Goal: Information Seeking & Learning: Learn about a topic

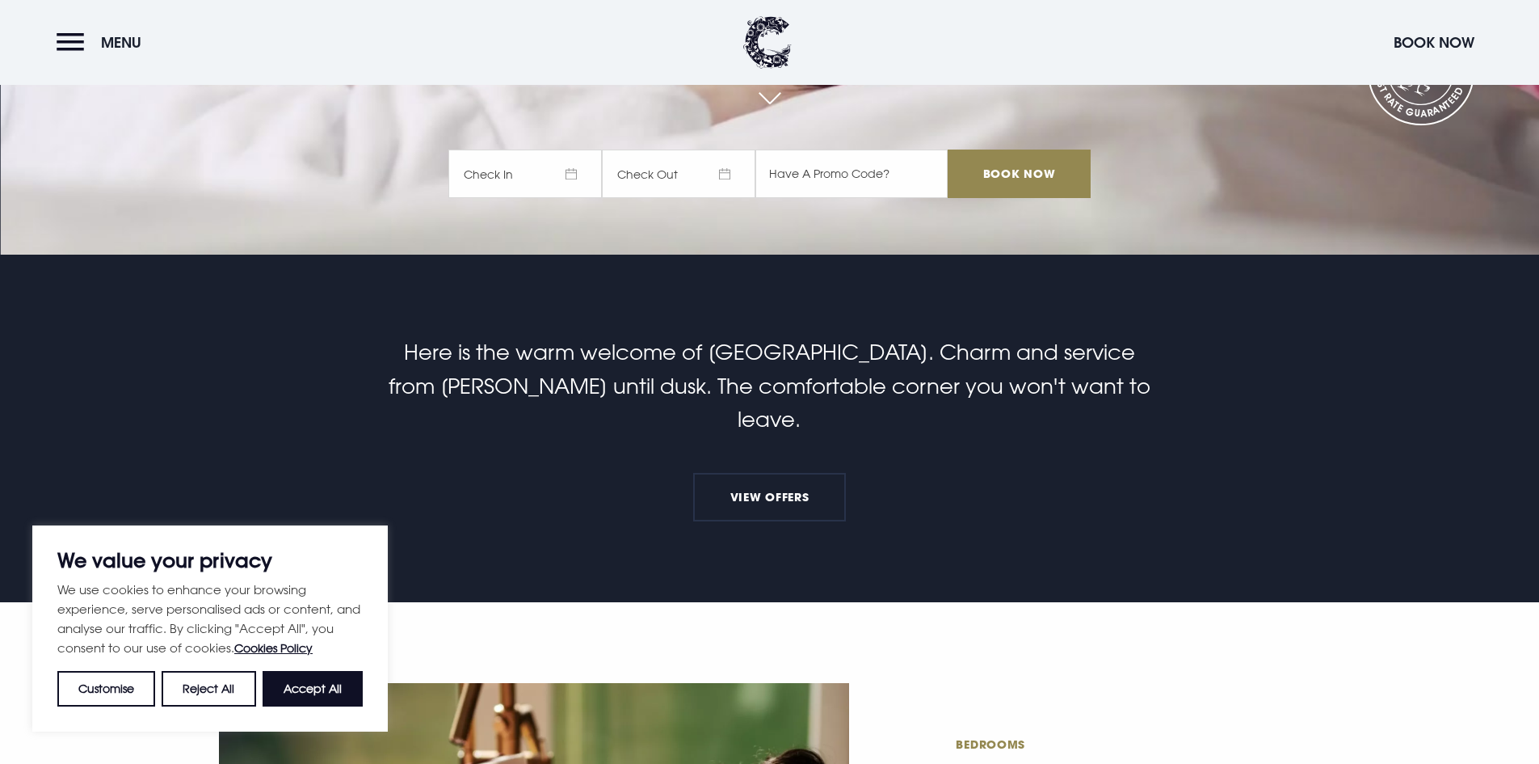
scroll to position [404, 0]
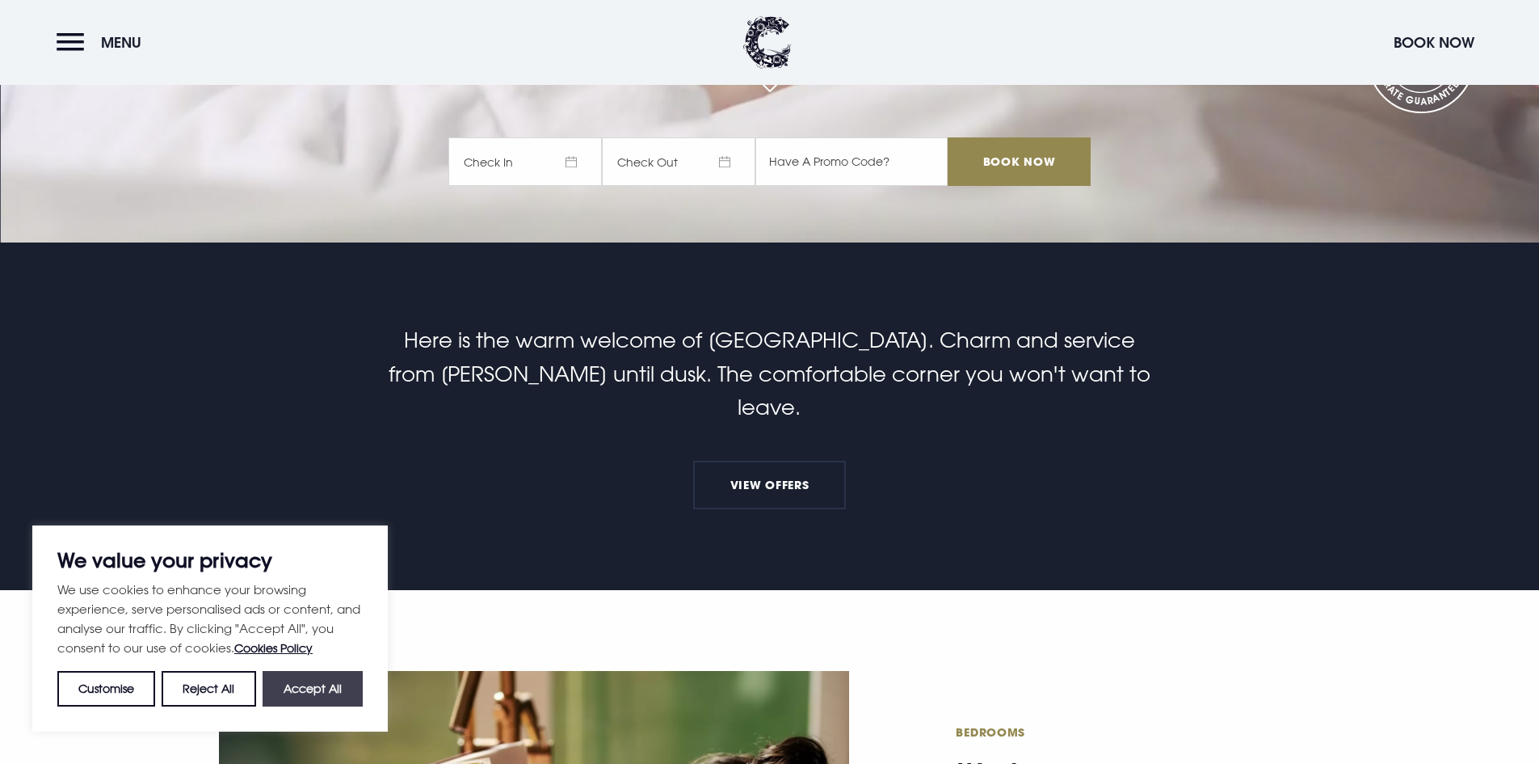
click at [283, 687] on button "Accept All" at bounding box center [313, 689] width 100 height 36
checkbox input "true"
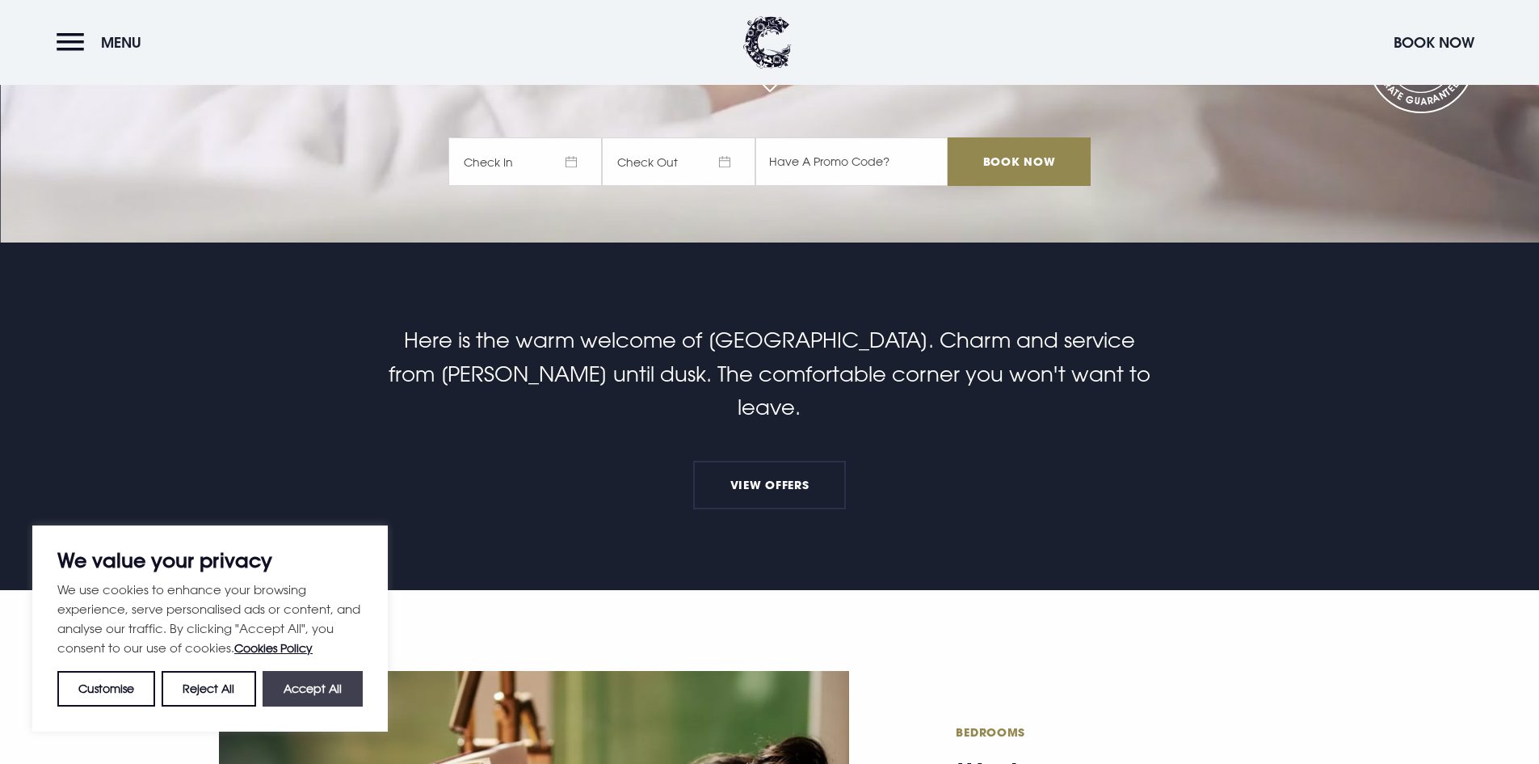
checkbox input "true"
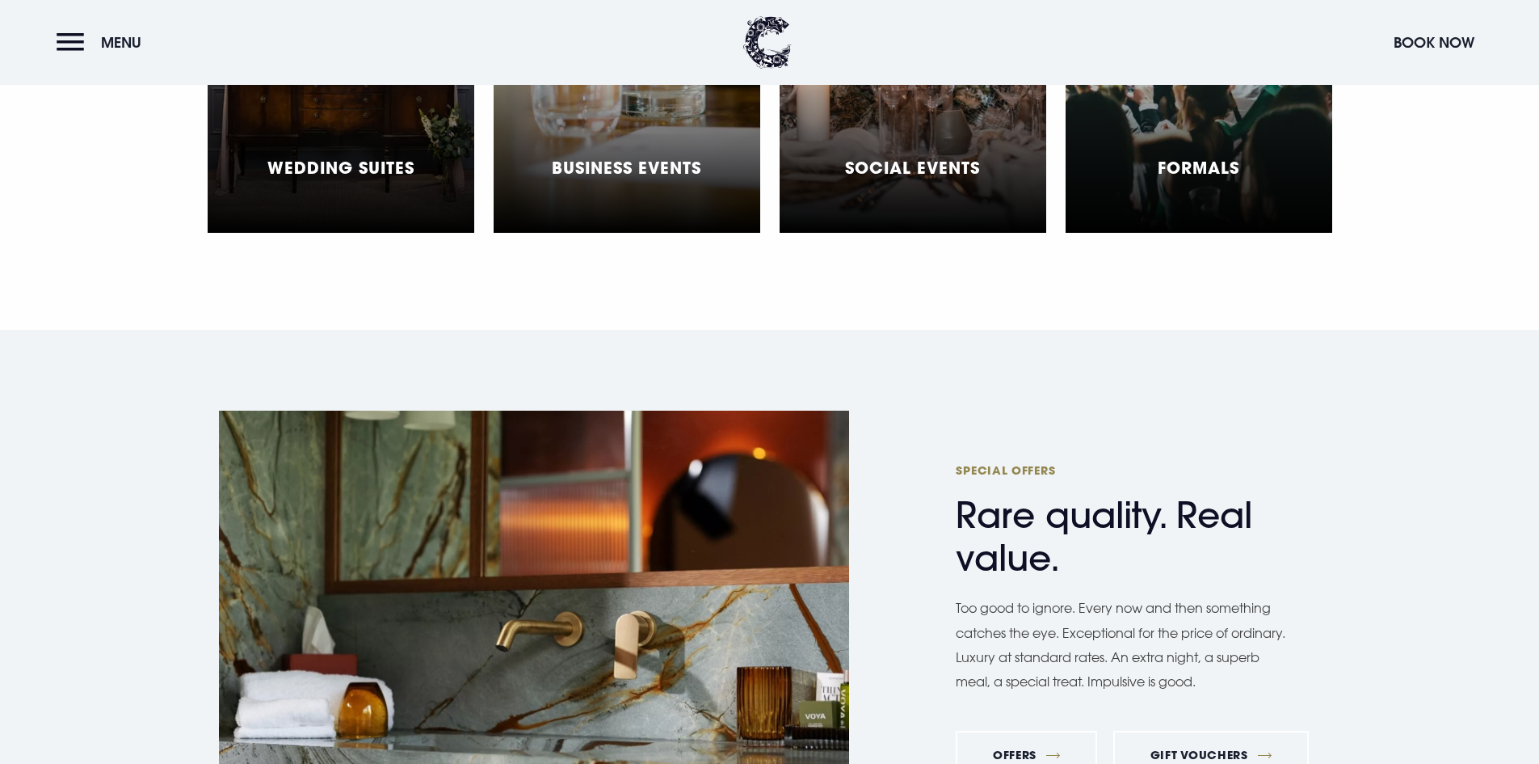
scroll to position [5495, 0]
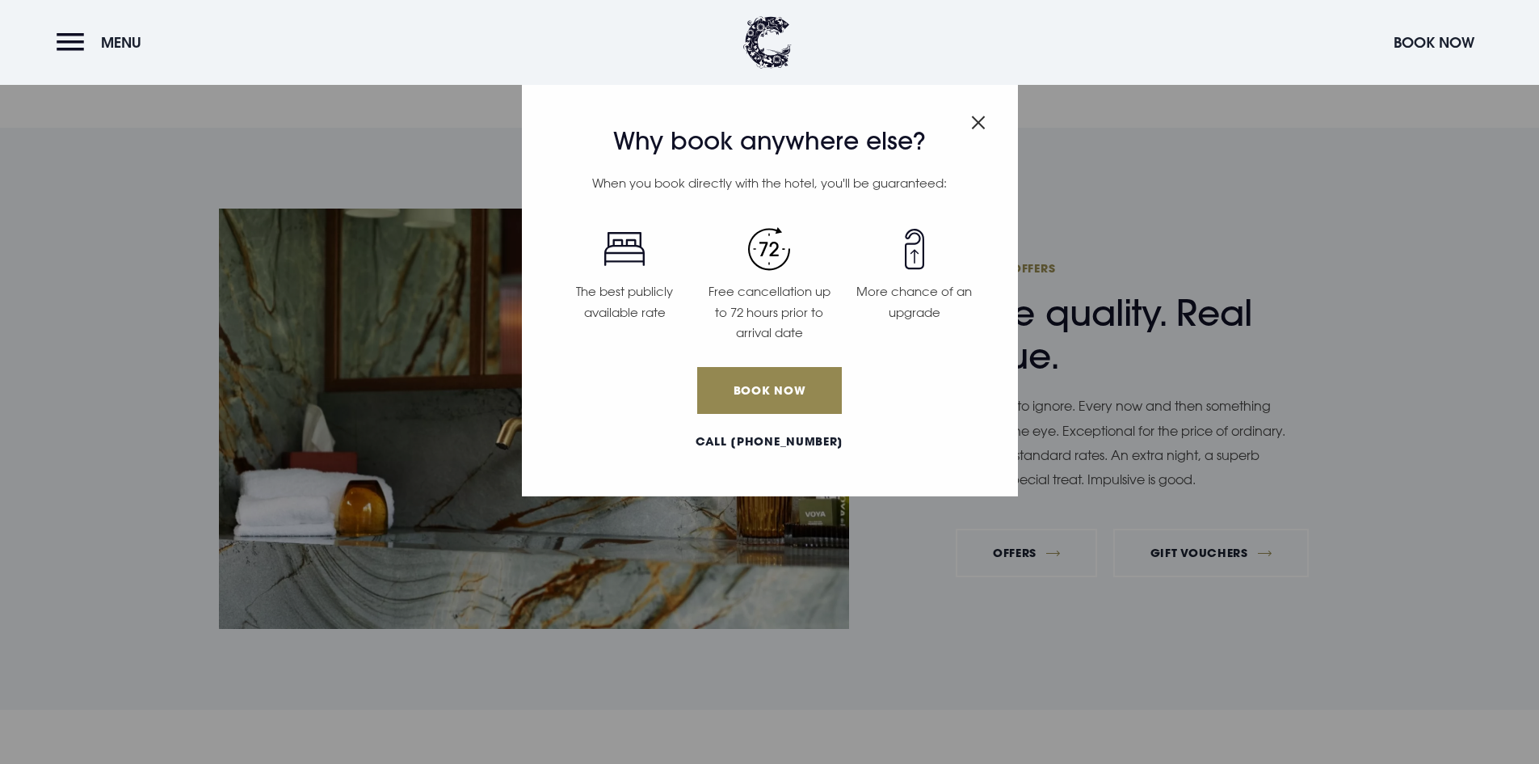
click at [972, 116] on img "Close modal" at bounding box center [978, 123] width 15 height 14
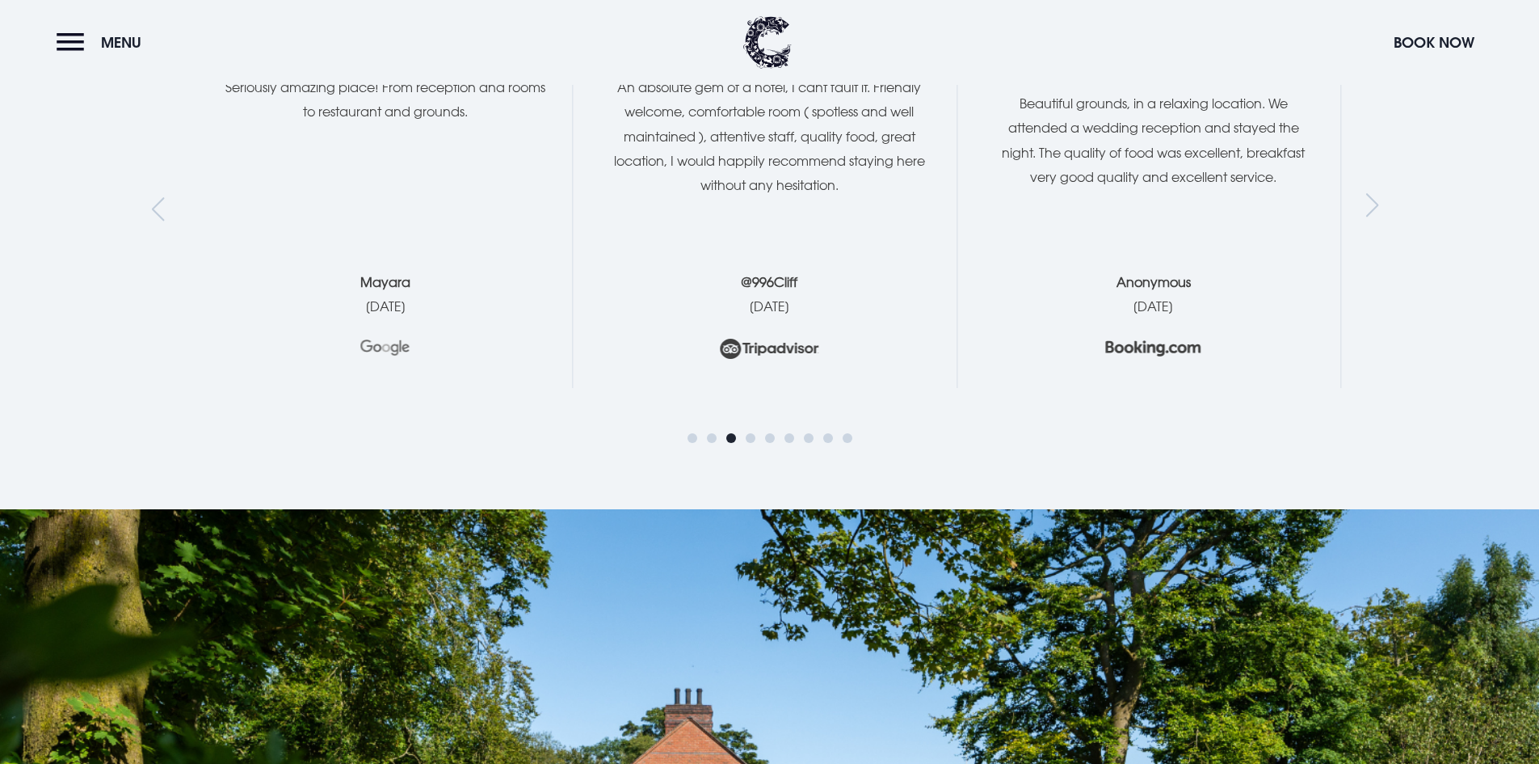
scroll to position [0, 0]
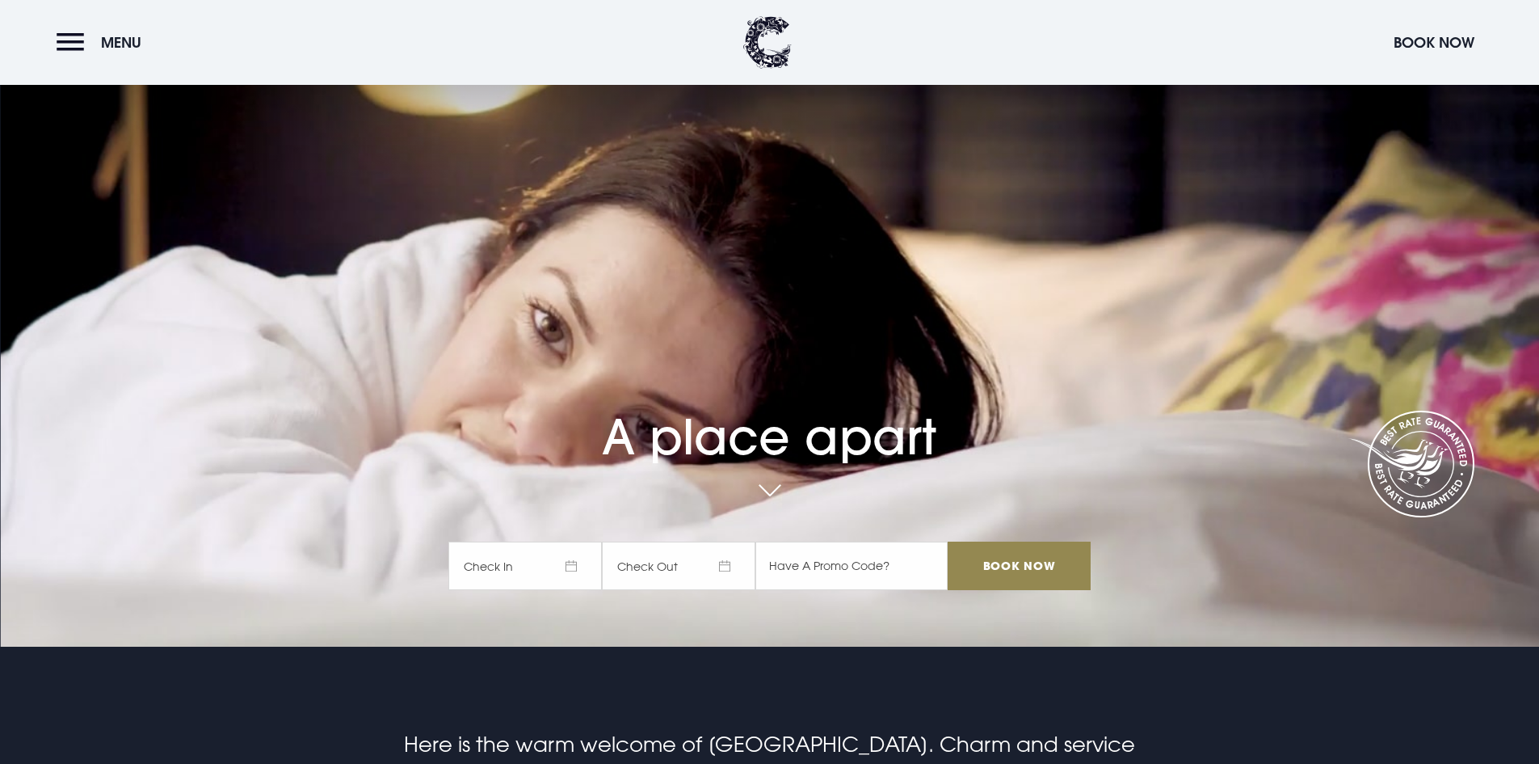
drag, startPoint x: 113, startPoint y: 572, endPoint x: 179, endPoint y: 218, distance: 360.1
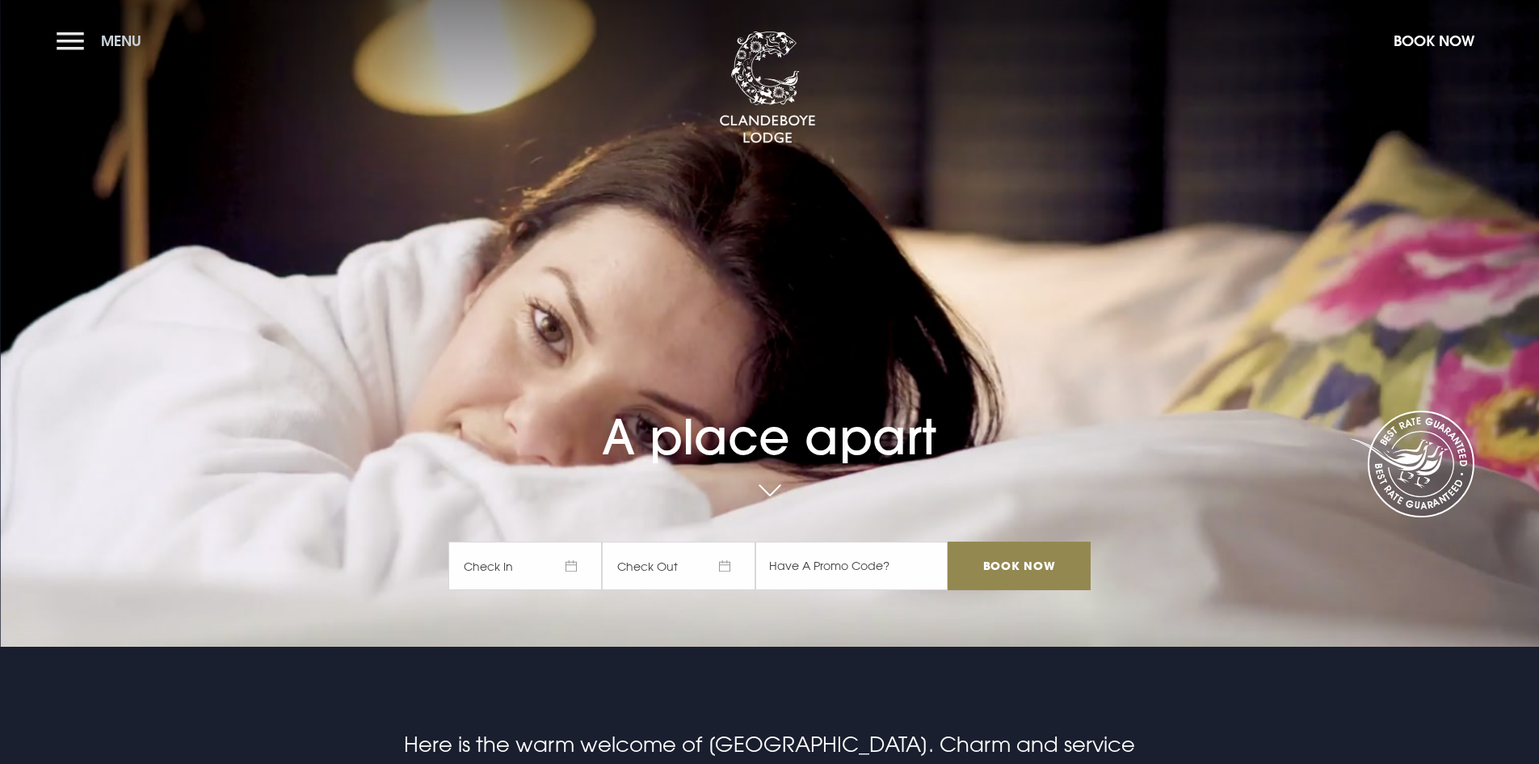
click at [90, 42] on button "Menu" at bounding box center [103, 40] width 93 height 35
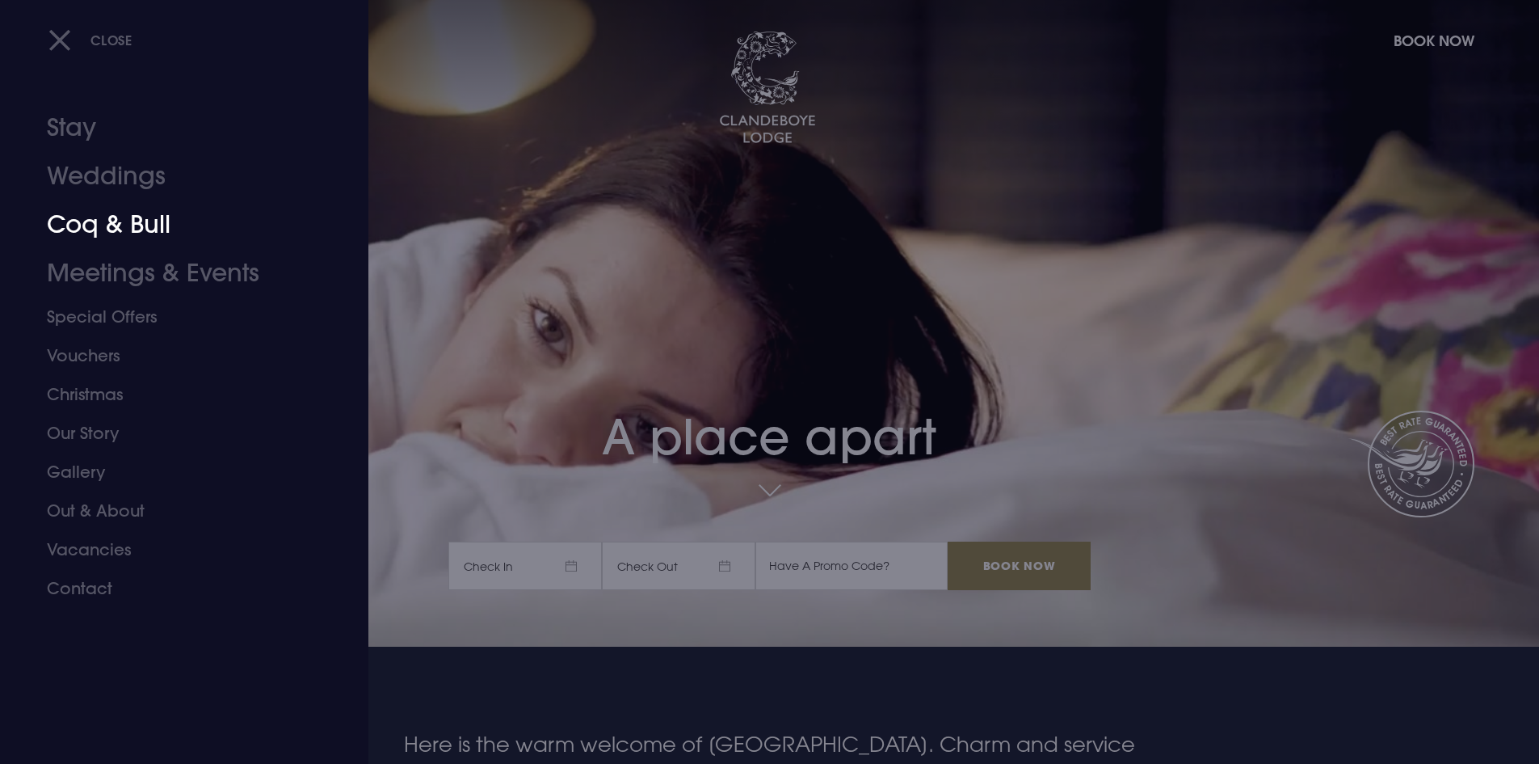
click at [131, 229] on link "Coq & Bull" at bounding box center [174, 224] width 255 height 48
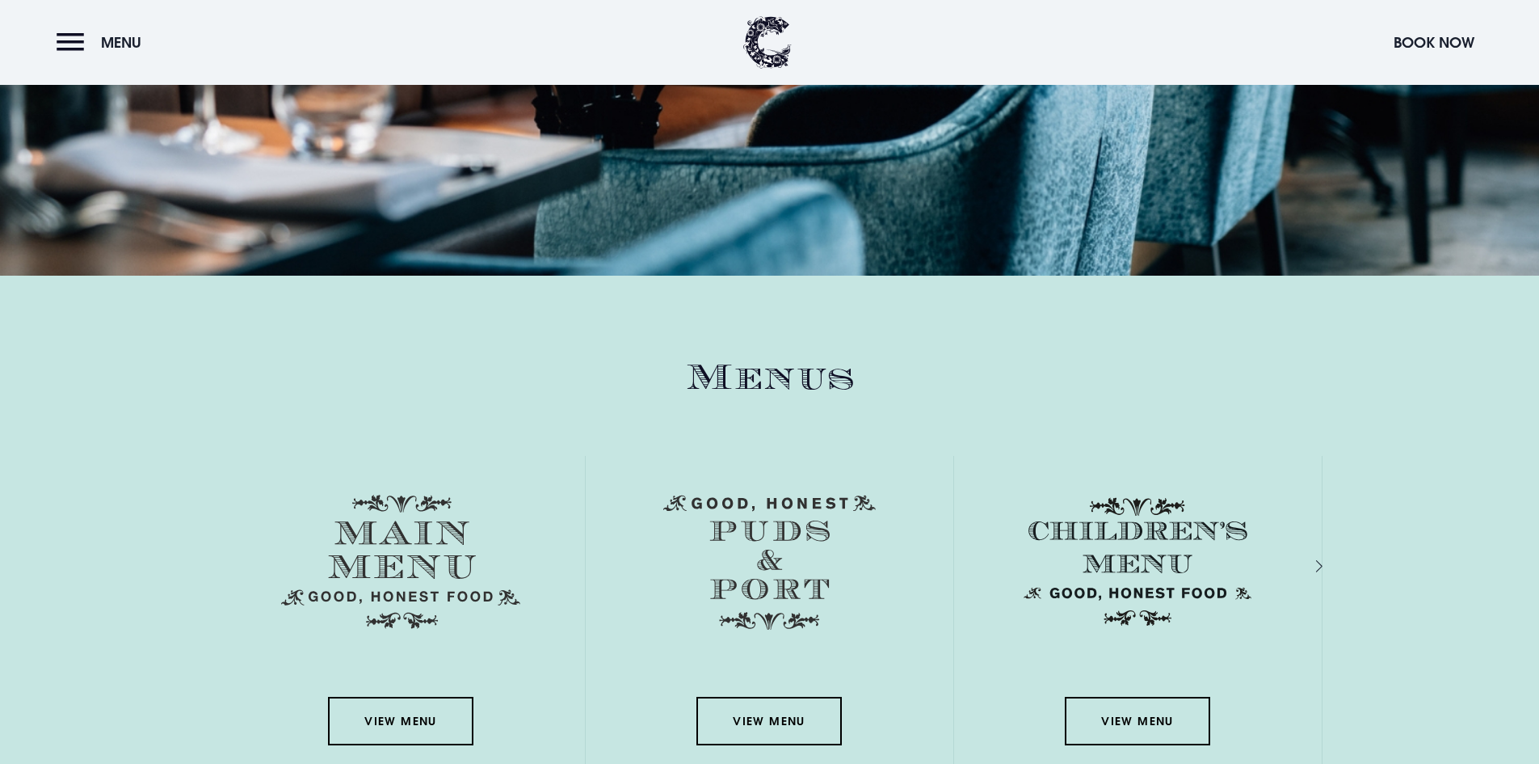
scroll to position [2505, 0]
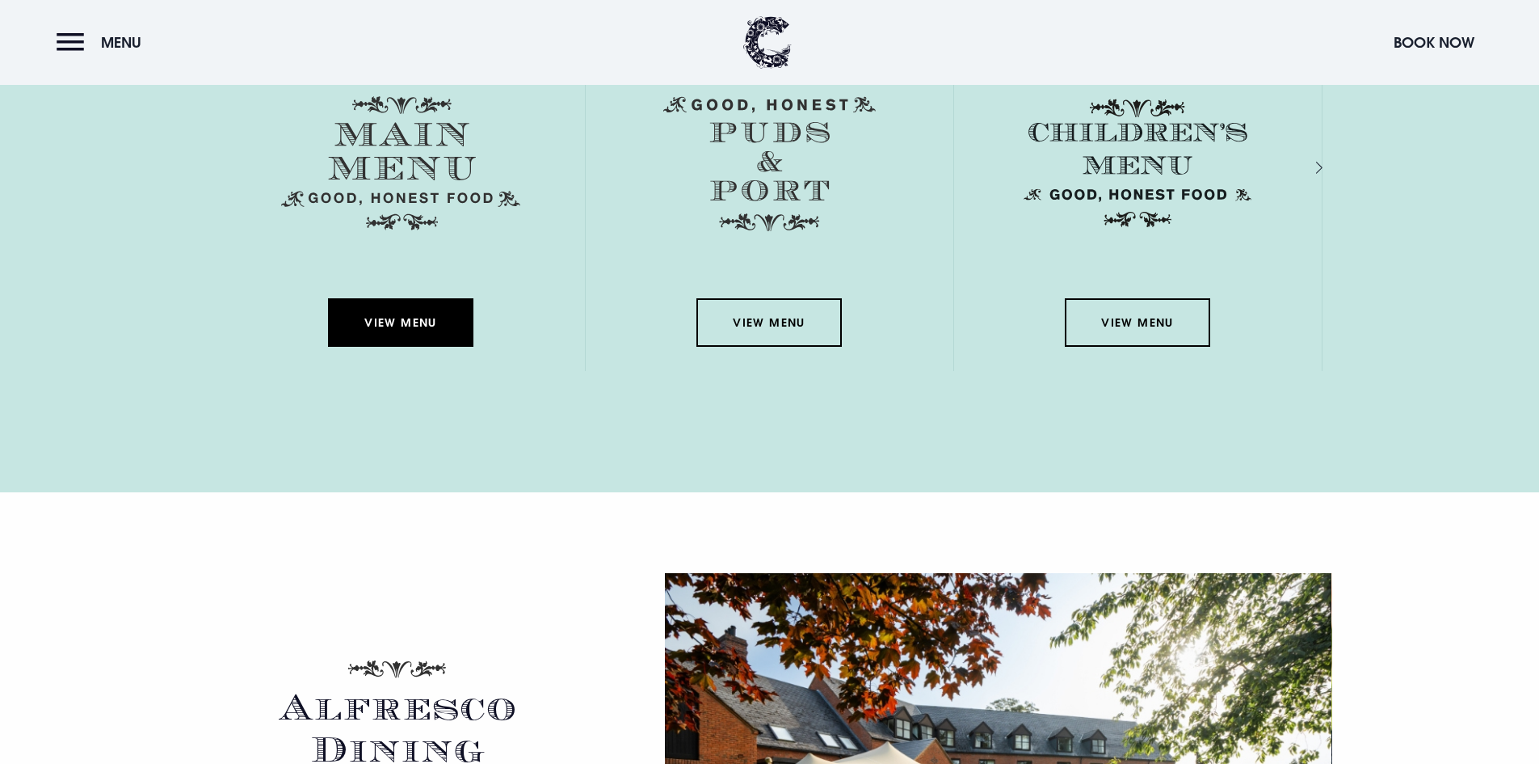
click at [388, 309] on link "View Menu" at bounding box center [400, 322] width 145 height 48
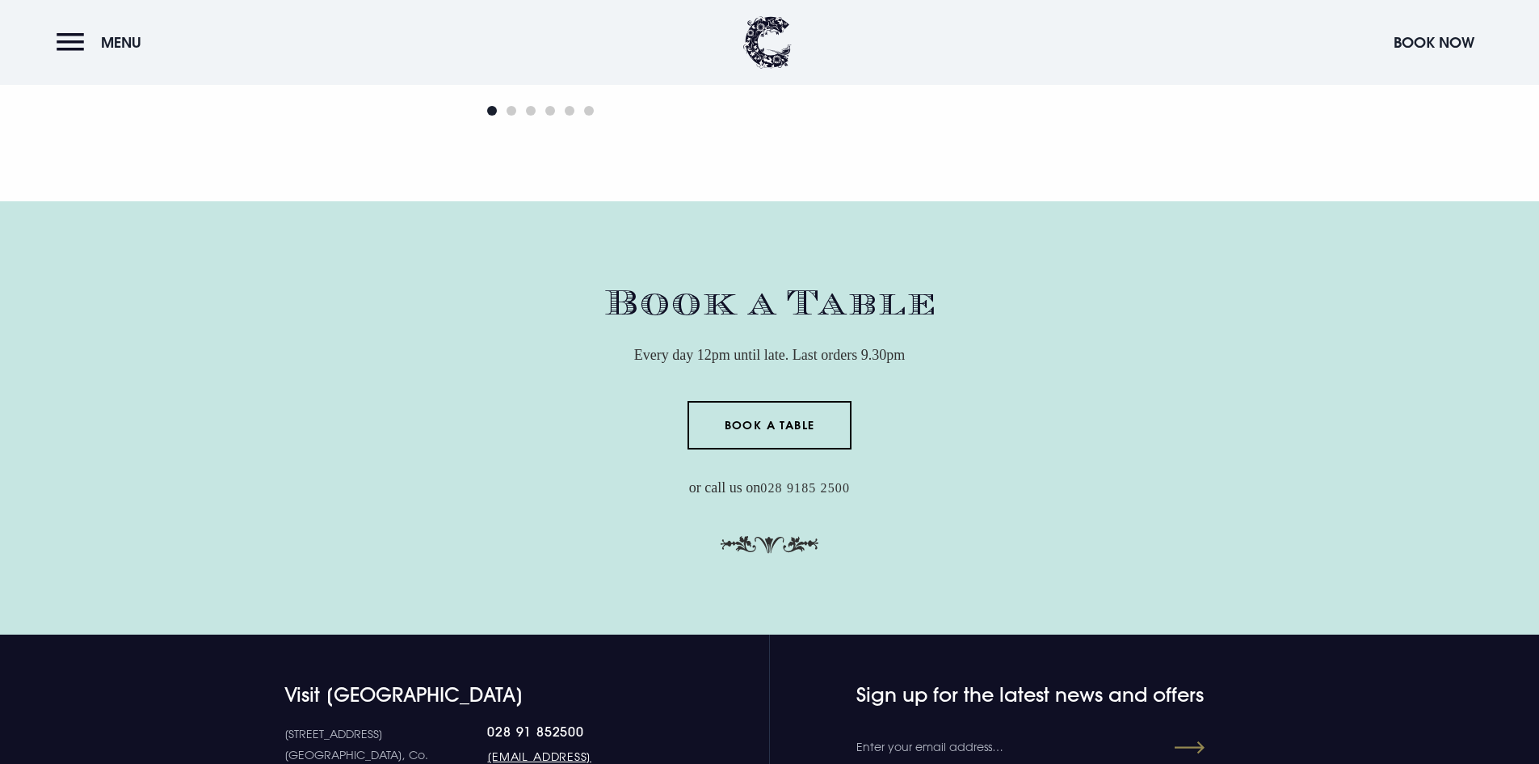
scroll to position [4767, 0]
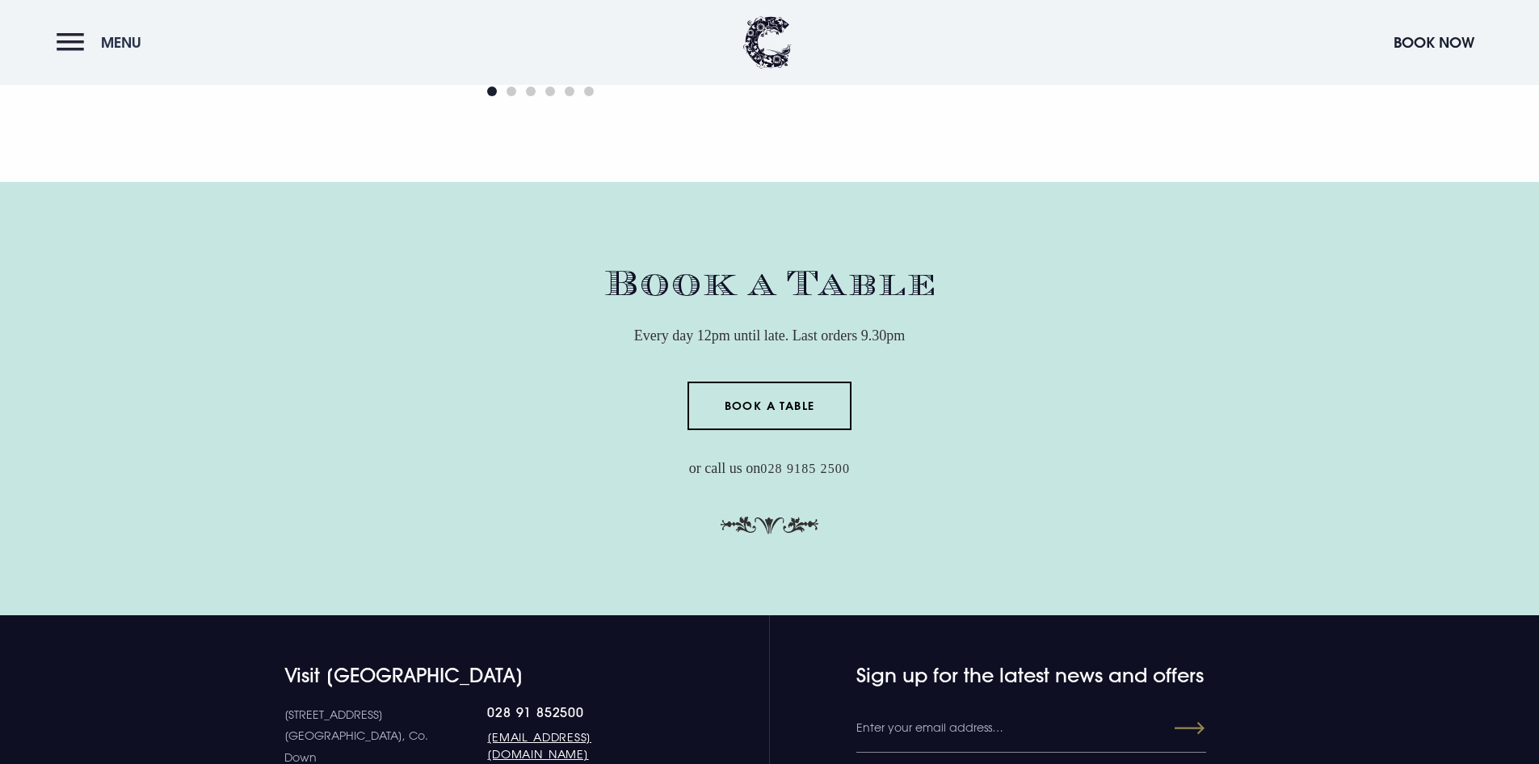
click at [112, 39] on span "Menu" at bounding box center [121, 42] width 40 height 19
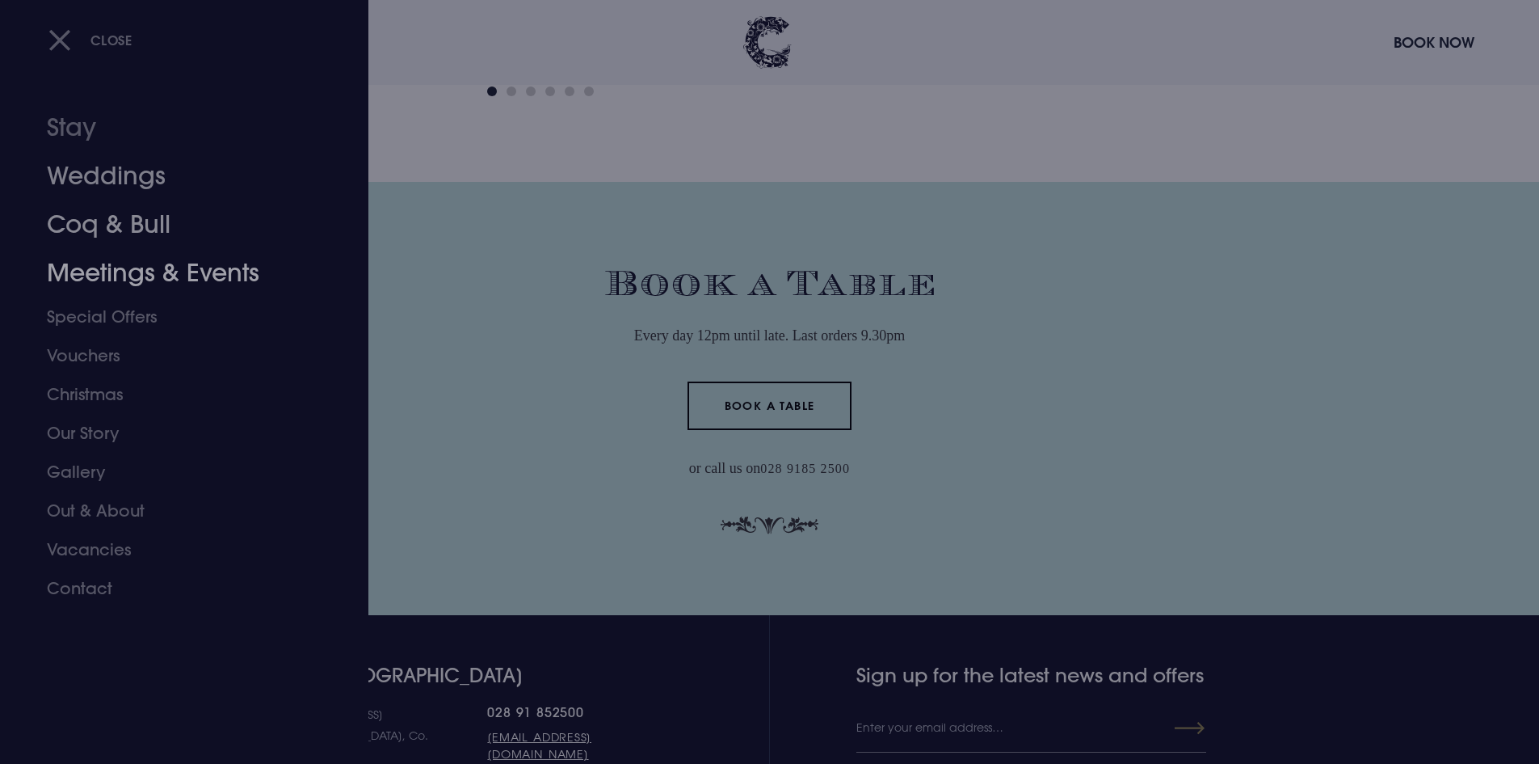
click at [103, 182] on link "Weddings" at bounding box center [174, 176] width 255 height 48
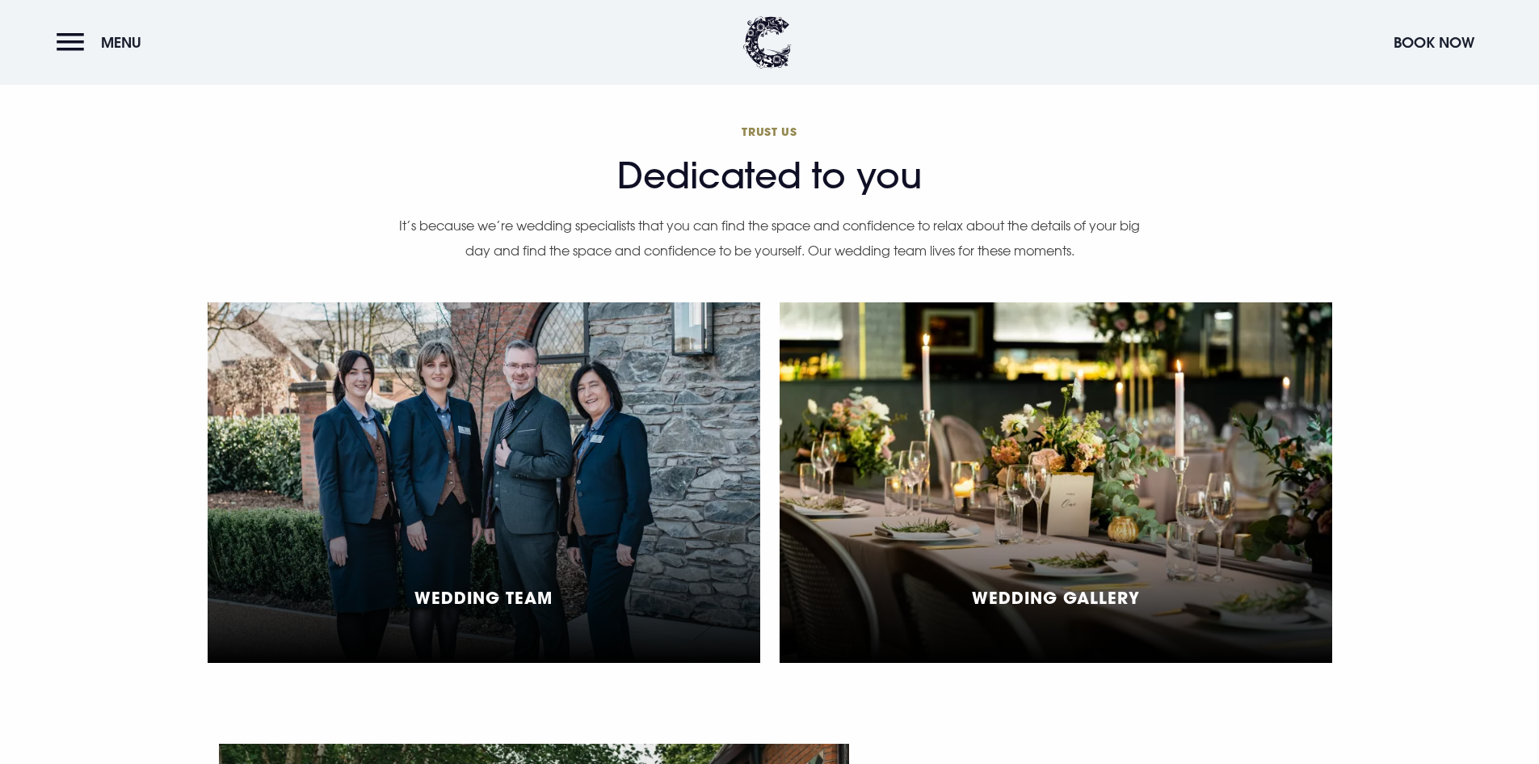
scroll to position [3151, 0]
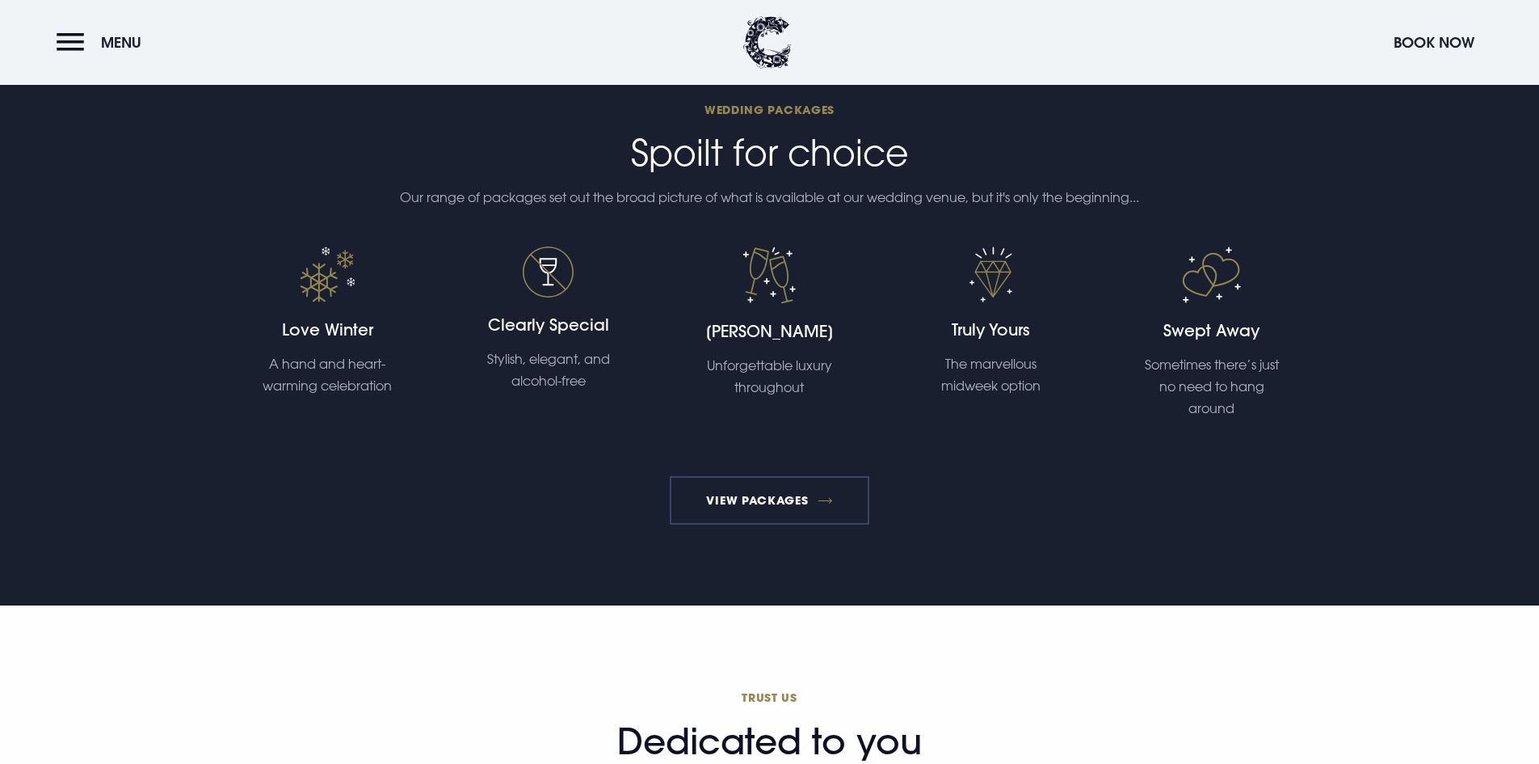
click at [813, 507] on link "View Packages" at bounding box center [770, 500] width 200 height 48
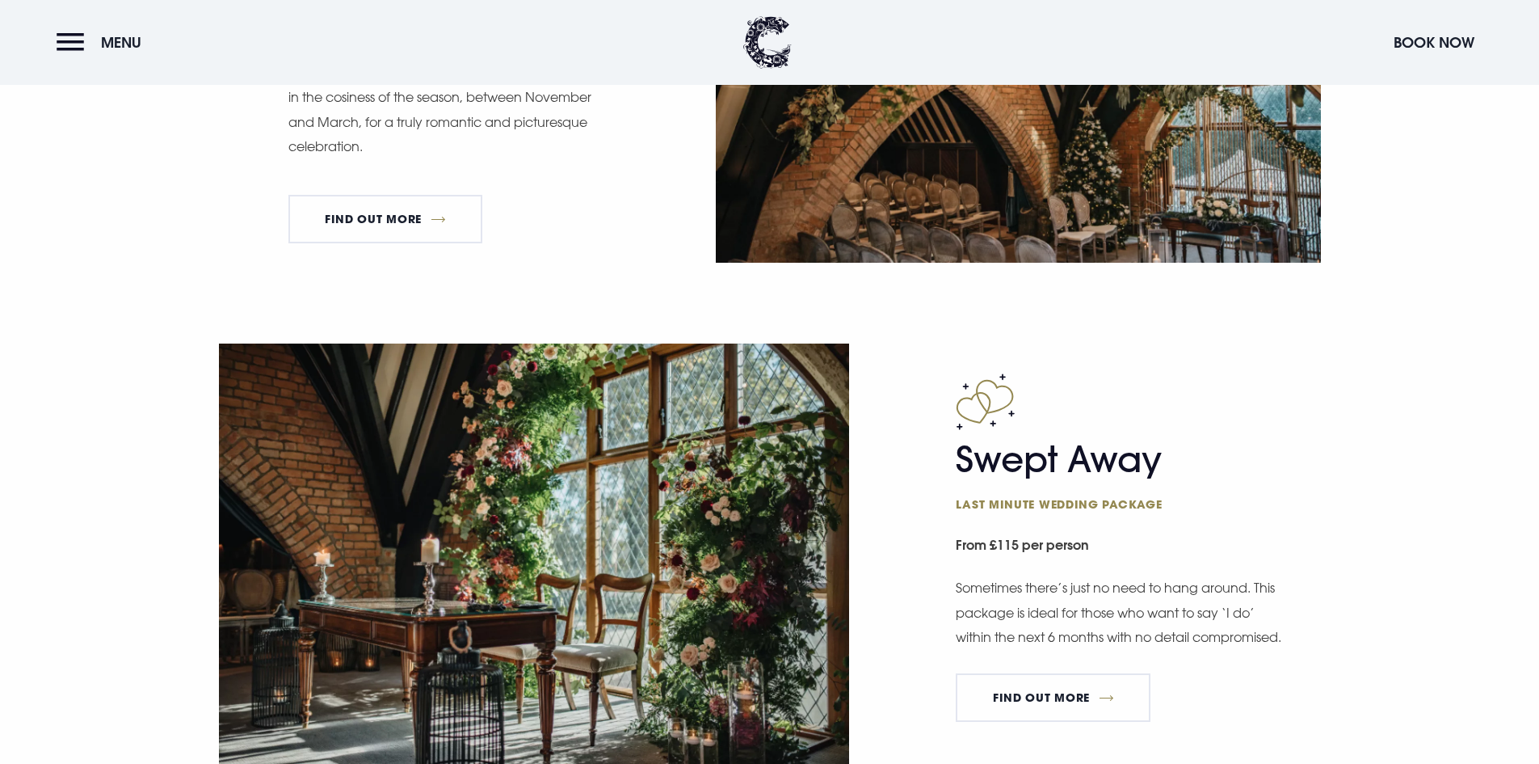
scroll to position [2343, 0]
